Goal: Navigation & Orientation: Go to known website

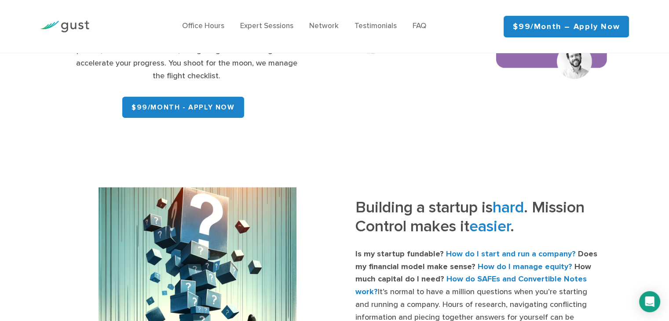
scroll to position [215, 0]
click at [73, 23] on img at bounding box center [64, 27] width 49 height 12
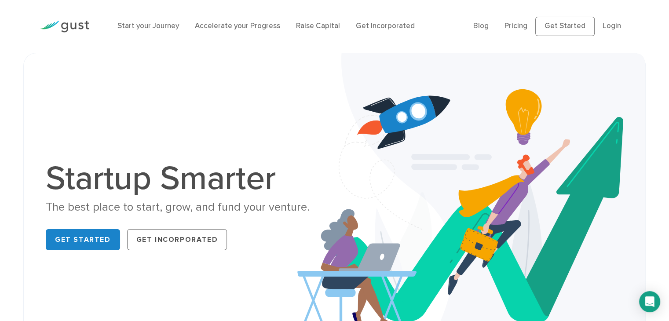
click at [75, 24] on img at bounding box center [64, 27] width 49 height 12
